Goal: Find contact information: Find contact information

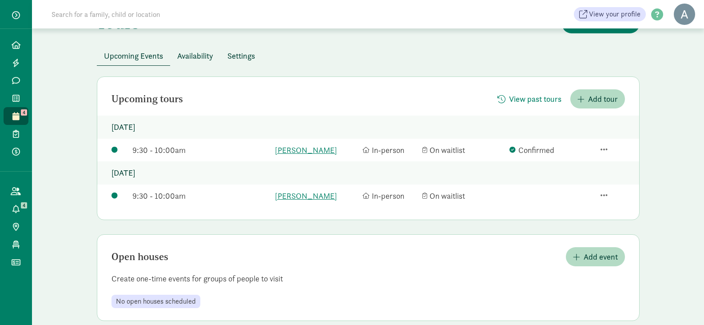
scroll to position [46, 0]
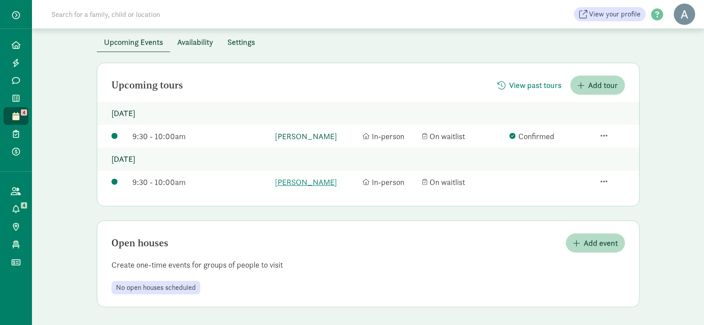
click at [293, 134] on link "[PERSON_NAME]" at bounding box center [316, 136] width 83 height 12
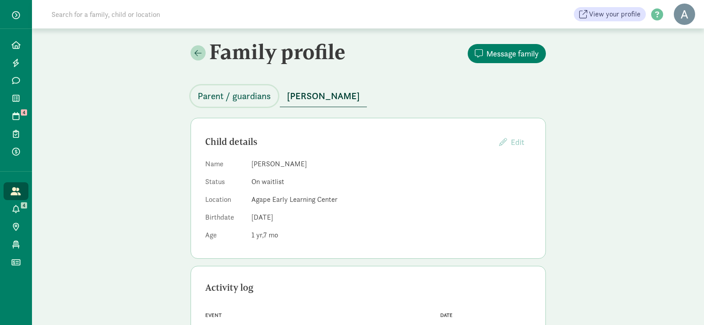
click at [254, 91] on span "Parent / guardians" at bounding box center [234, 96] width 73 height 14
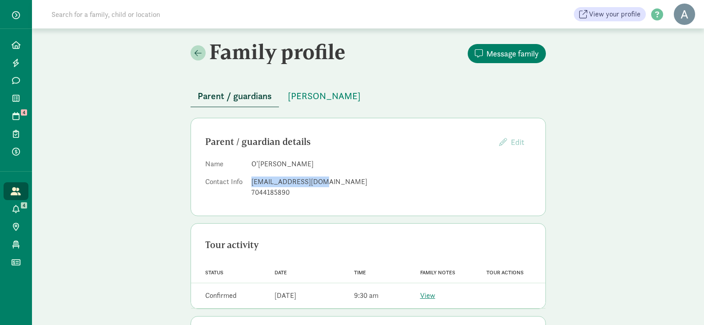
drag, startPoint x: 252, startPoint y: 183, endPoint x: 317, endPoint y: 182, distance: 64.8
click at [317, 182] on div "[EMAIL_ADDRESS][DOMAIN_NAME]" at bounding box center [391, 181] width 280 height 11
copy div "[EMAIL_ADDRESS][DOMAIN_NAME]"
click at [223, 95] on span "Parent / guardians" at bounding box center [235, 96] width 74 height 14
click at [686, 128] on div "Family profile Message family Parent / guardians [PERSON_NAME] / guardian detai…" at bounding box center [368, 215] width 672 height 375
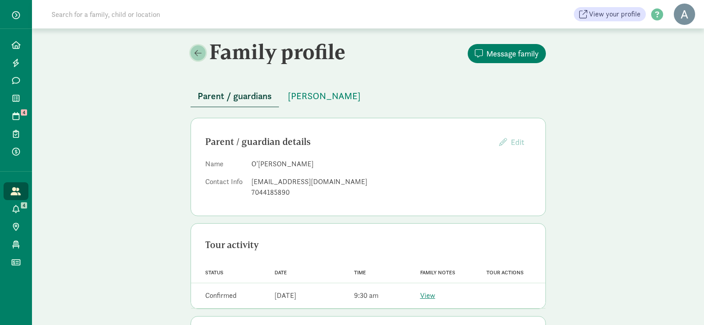
click at [193, 53] on link at bounding box center [197, 52] width 15 height 15
